Goal: Information Seeking & Learning: Understand process/instructions

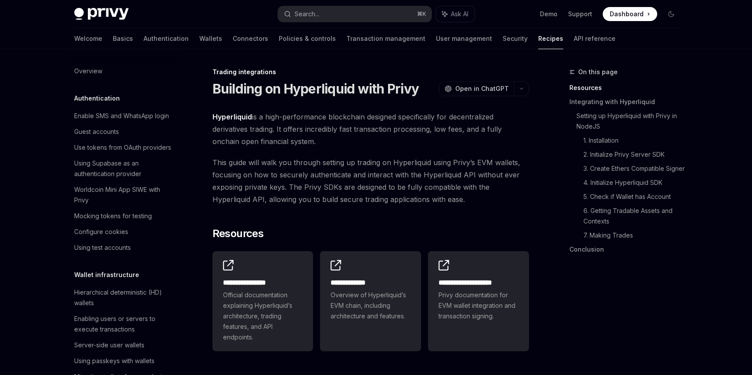
type textarea "*"
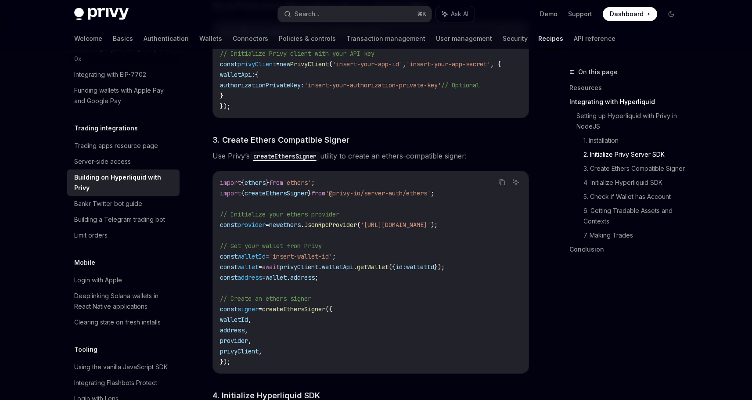
scroll to position [582, 0]
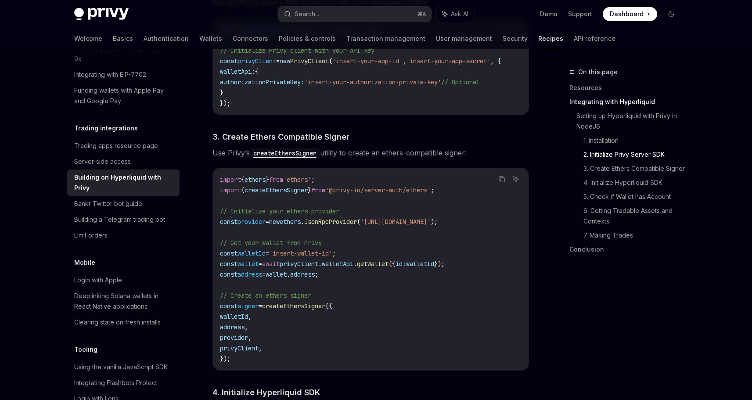
click at [269, 179] on span "}" at bounding box center [268, 180] width 4 height 8
copy code "import { ethers } from 'ethers' ;"
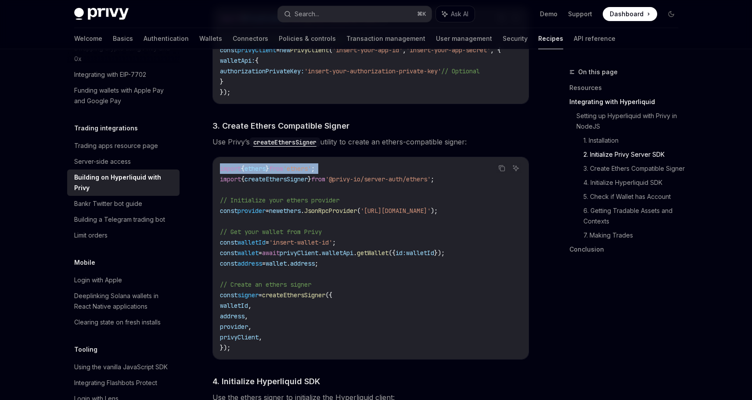
scroll to position [594, 0]
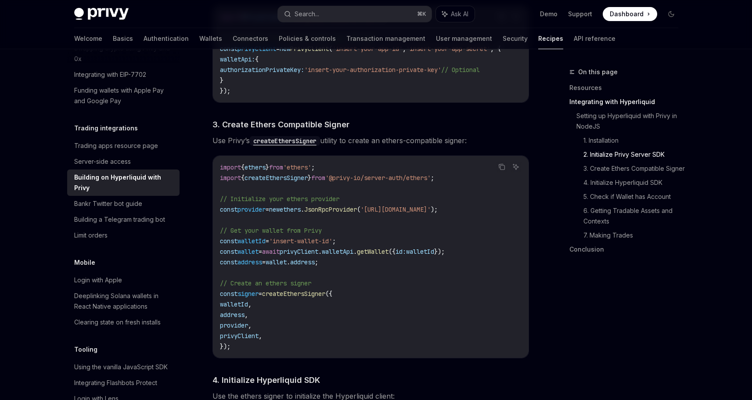
click at [308, 179] on span "createEthersSigner" at bounding box center [275, 178] width 63 height 8
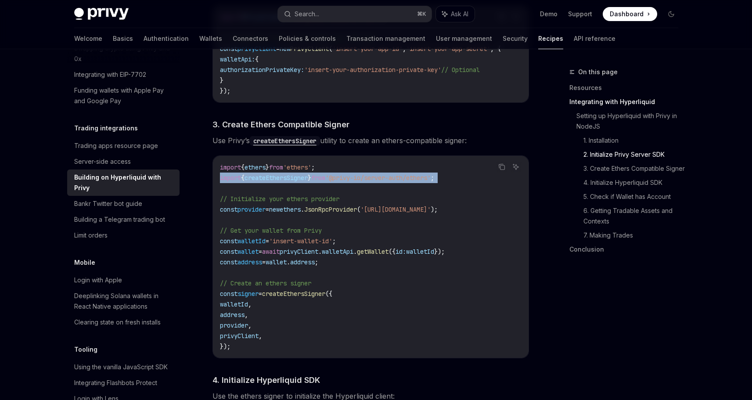
click at [308, 179] on span "createEthersSigner" at bounding box center [275, 178] width 63 height 8
copy code "import { createEthersSigner } from '@privy-io/server-auth/ethers' ;"
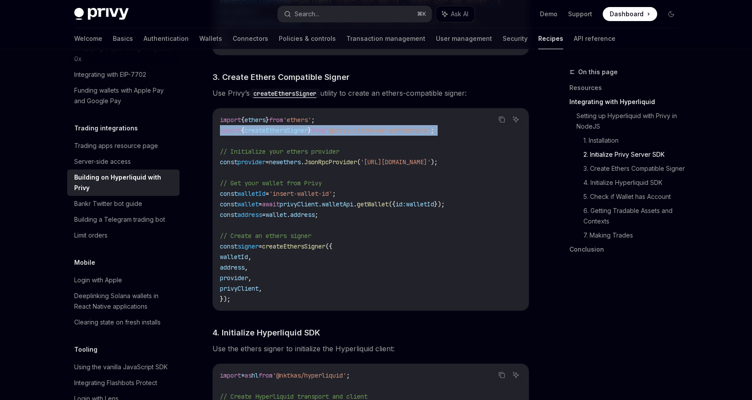
scroll to position [645, 0]
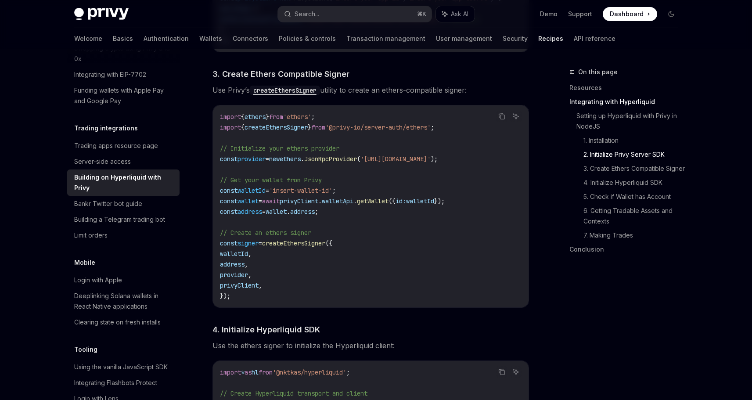
click at [301, 162] on span "ethers" at bounding box center [290, 159] width 21 height 8
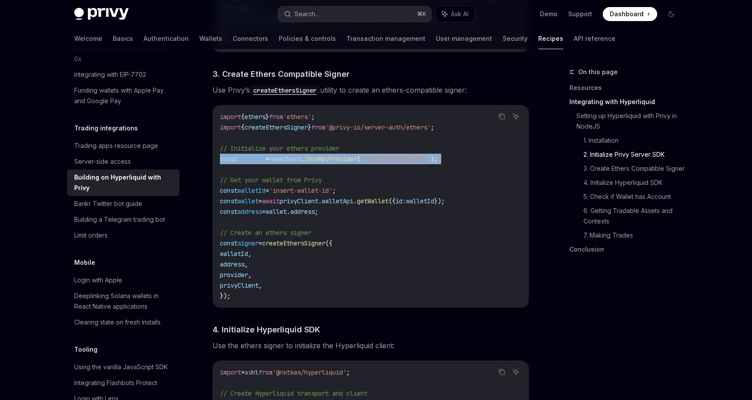
click at [301, 162] on span "ethers" at bounding box center [290, 159] width 21 height 8
copy code "const provider = new ethers . JsonRpcProvider ( 'https://base.llamarpc.com' );"
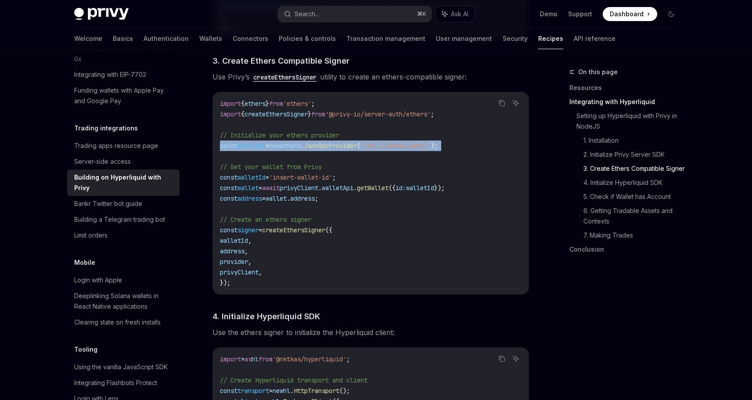
scroll to position [658, 0]
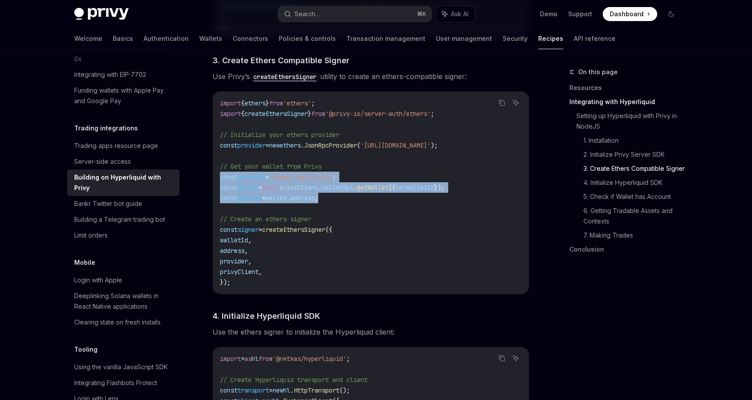
drag, startPoint x: 343, startPoint y: 202, endPoint x: 196, endPoint y: 183, distance: 148.2
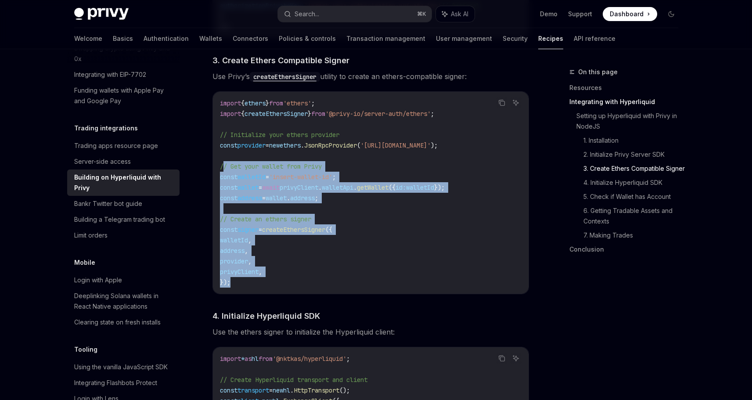
drag, startPoint x: 238, startPoint y: 286, endPoint x: 224, endPoint y: 173, distance: 113.7
click at [224, 173] on code "import { ethers } from 'ethers' ; import { createEthersSigner } from '@privy-io…" at bounding box center [371, 193] width 302 height 190
copy code "/ Get your wallet from Privy const walletId = 'insert-wallet-id' ; const wallet…"
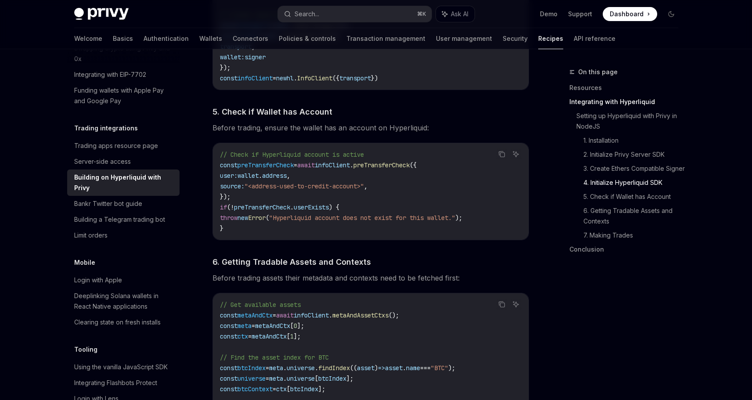
scroll to position [1025, 0]
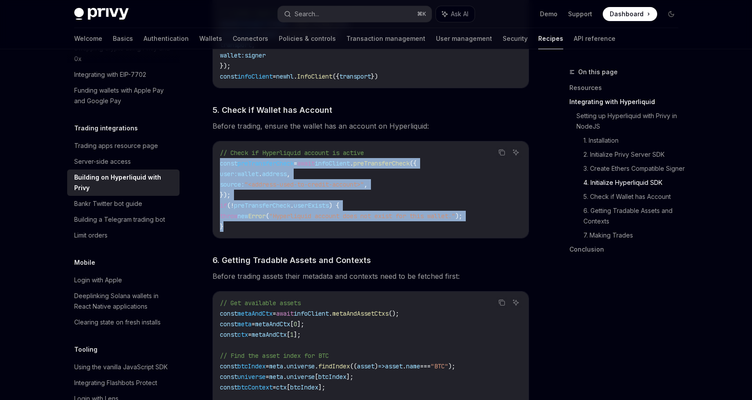
drag, startPoint x: 230, startPoint y: 230, endPoint x: 205, endPoint y: 164, distance: 70.8
click at [205, 164] on div "**********" at bounding box center [288, 92] width 485 height 2101
copy code "const preTransferCheck = await infoClient . preTransferCheck ({ user: wallet . …"
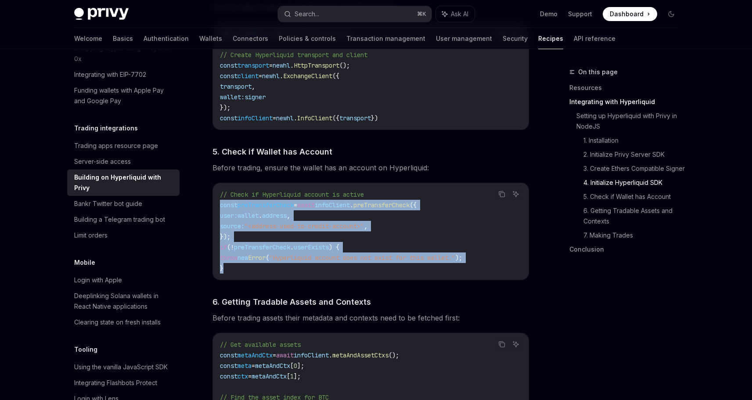
scroll to position [983, 0]
click at [384, 249] on code "// Check if Hyperliquid account is active const preTransferCheck = await infoCl…" at bounding box center [371, 231] width 302 height 84
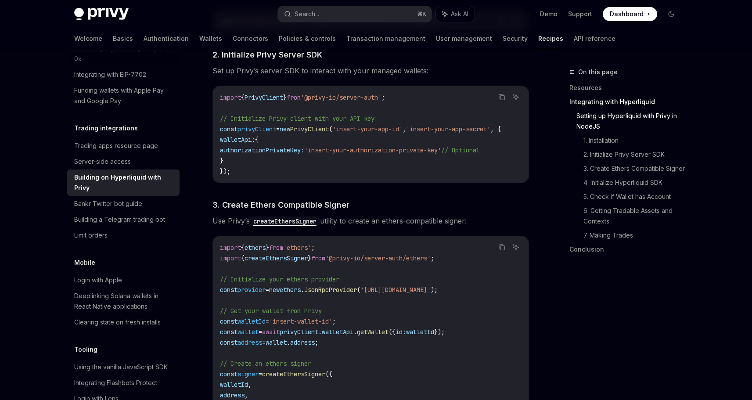
scroll to position [536, 0]
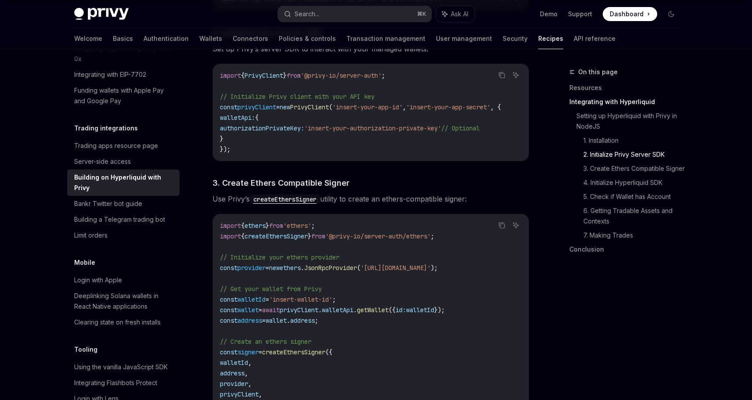
click at [311, 239] on span "}" at bounding box center [310, 236] width 4 height 8
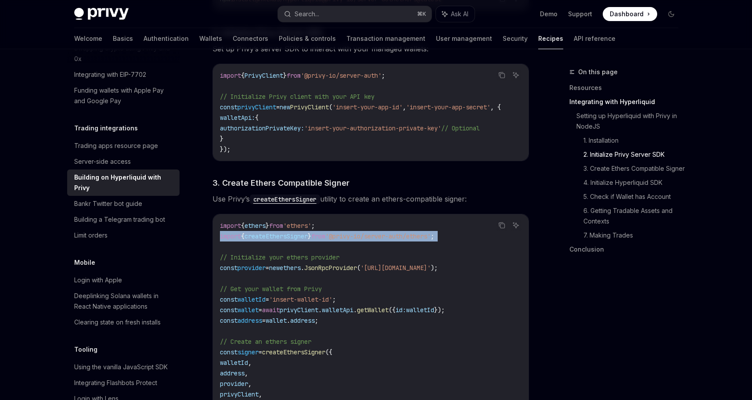
click at [311, 239] on span "}" at bounding box center [310, 236] width 4 height 8
copy code "import { createEthersSigner } from '@privy-io/server-auth/ethers' ;"
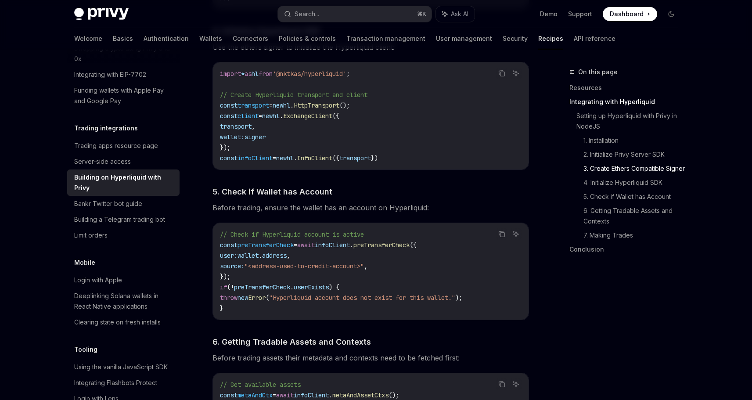
scroll to position [965, 0]
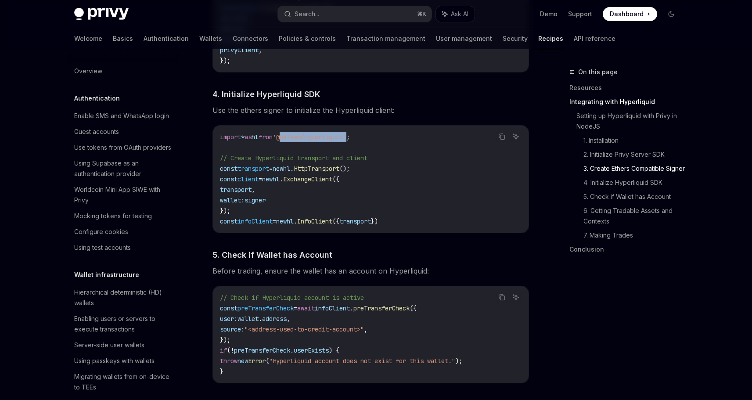
scroll to position [844, 0]
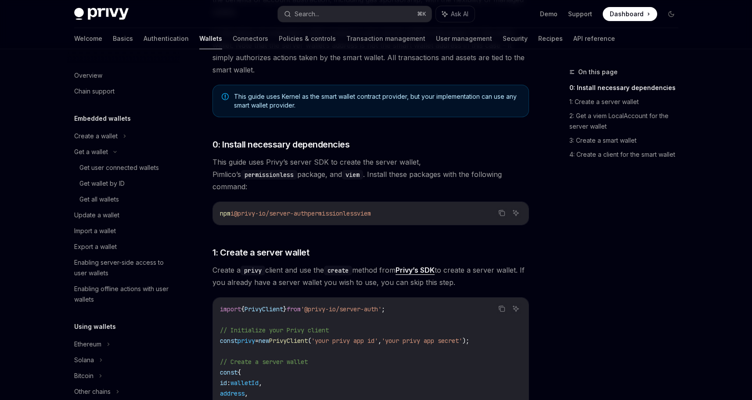
scroll to position [54, 0]
